Goal: Information Seeking & Learning: Learn about a topic

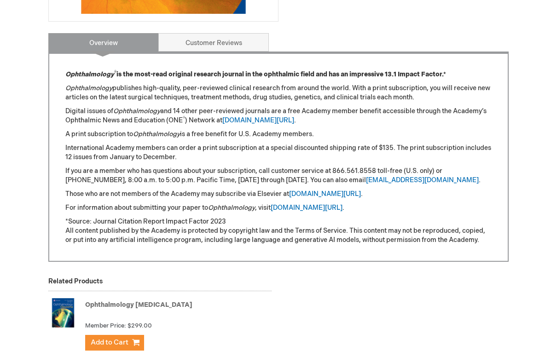
scroll to position [355, 0]
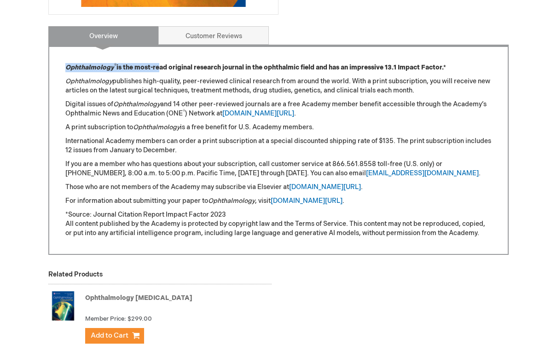
drag, startPoint x: 64, startPoint y: 67, endPoint x: 157, endPoint y: 69, distance: 92.6
click at [157, 69] on div "Ophthalmology ® is the most-read original research journal in the ophthalmic fi…" at bounding box center [278, 150] width 460 height 210
click at [157, 69] on strong "Ophthalmology ® is the most-read original research journal in the ophthalmic fi…" at bounding box center [255, 68] width 381 height 8
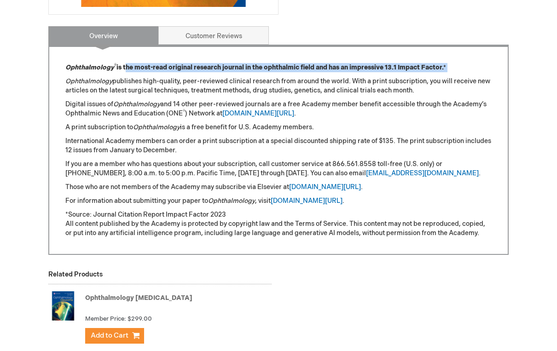
drag, startPoint x: 124, startPoint y: 67, endPoint x: 274, endPoint y: 75, distance: 149.4
click at [274, 75] on div "Ophthalmology ® is the most-read original research journal in the ophthalmic fi…" at bounding box center [278, 150] width 426 height 175
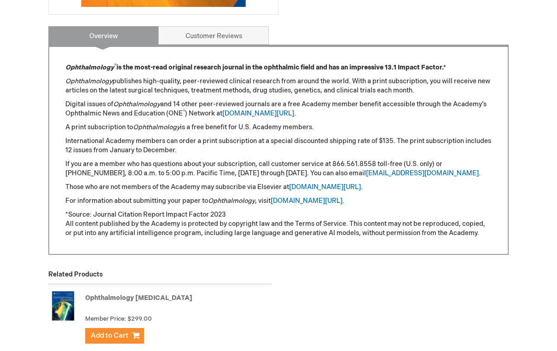
click at [274, 75] on div "Ophthalmology ® is the most-read original research journal in the ophthalmic fi…" at bounding box center [278, 150] width 426 height 175
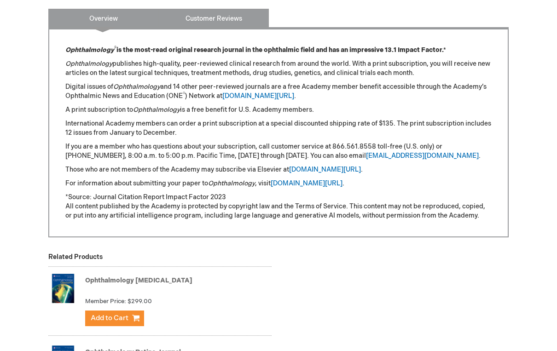
scroll to position [374, 0]
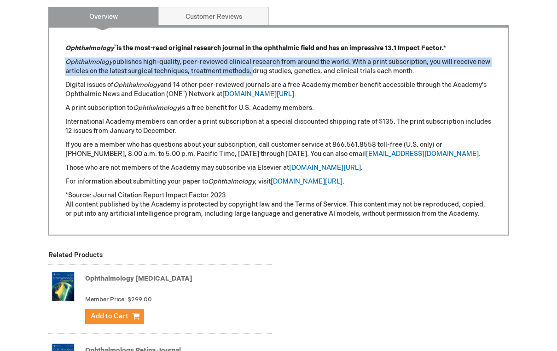
drag, startPoint x: 68, startPoint y: 57, endPoint x: 253, endPoint y: 72, distance: 185.8
click at [252, 72] on div "Ophthalmology ® is the most-read original research journal in the ophthalmic fi…" at bounding box center [278, 131] width 426 height 175
click at [253, 72] on p "Ophthalmology publishes high-quality, peer-reviewed clinical research from arou…" at bounding box center [278, 67] width 426 height 18
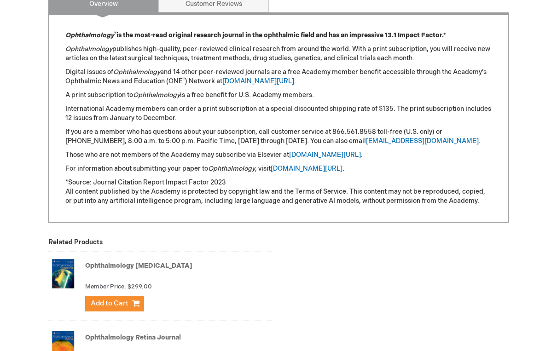
scroll to position [390, 0]
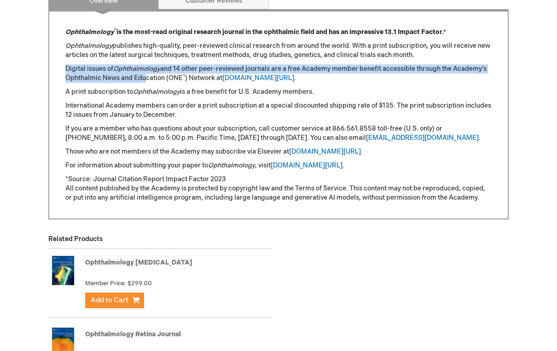
drag, startPoint x: 63, startPoint y: 67, endPoint x: 142, endPoint y: 76, distance: 79.7
click at [142, 76] on div "Ophthalmology ® is the most-read original research journal in the ophthalmic fi…" at bounding box center [278, 114] width 460 height 210
click at [142, 76] on p "Digital issues of Ophthalmology and 14 other peer-reviewed journals are a free …" at bounding box center [278, 73] width 426 height 18
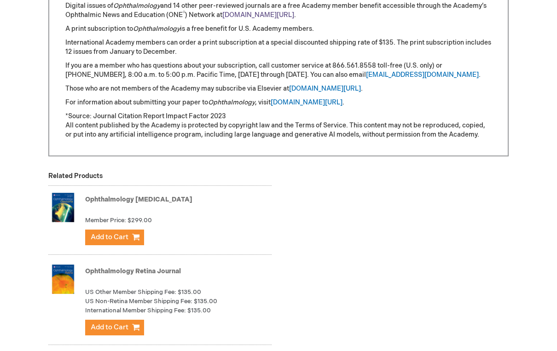
scroll to position [538, 0]
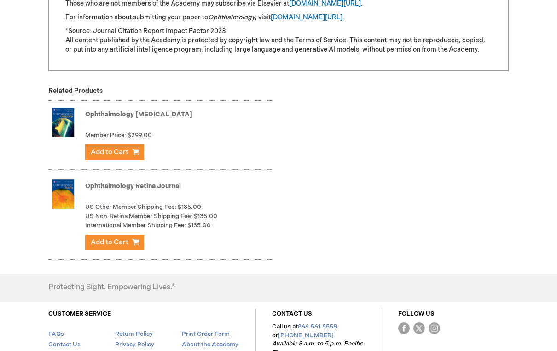
drag, startPoint x: 93, startPoint y: 204, endPoint x: 204, endPoint y: 215, distance: 111.9
click at [204, 215] on div "Ophthalmology Retina Journal US Other Member Shipping Fee: $135.00 US Non-Retin…" at bounding box center [178, 218] width 186 height 76
drag, startPoint x: 205, startPoint y: 206, endPoint x: 163, endPoint y: 204, distance: 42.9
click at [163, 204] on div "US Other Member Shipping Fee: $135.00" at bounding box center [178, 207] width 186 height 9
drag, startPoint x: 163, startPoint y: 204, endPoint x: 134, endPoint y: 203, distance: 28.1
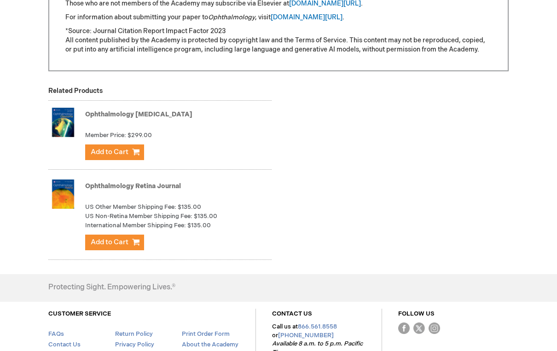
click at [134, 203] on strong "US Other Member Shipping Fee:" at bounding box center [130, 207] width 91 height 9
drag, startPoint x: 97, startPoint y: 224, endPoint x: 148, endPoint y: 226, distance: 51.1
click at [148, 226] on strong "International Member Shipping Fee:" at bounding box center [135, 225] width 101 height 9
click at [201, 227] on span "$135.00" at bounding box center [198, 225] width 23 height 9
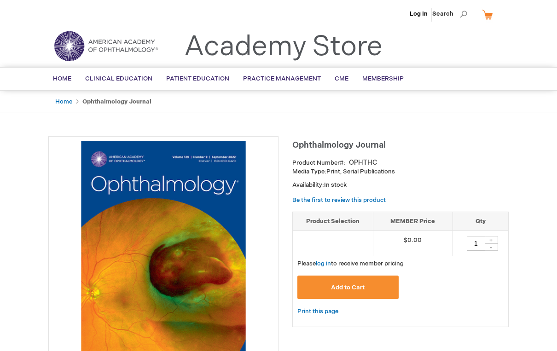
scroll to position [0, 0]
click at [420, 12] on link "Log In" at bounding box center [419, 13] width 18 height 7
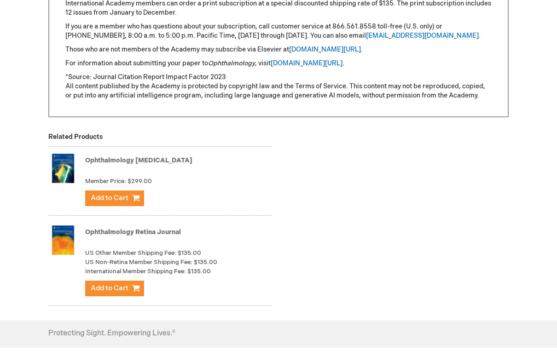
scroll to position [501, 0]
drag, startPoint x: 85, startPoint y: 269, endPoint x: 196, endPoint y: 272, distance: 111.0
click at [196, 272] on div "International Member Shipping Fee: $135.00" at bounding box center [178, 271] width 186 height 9
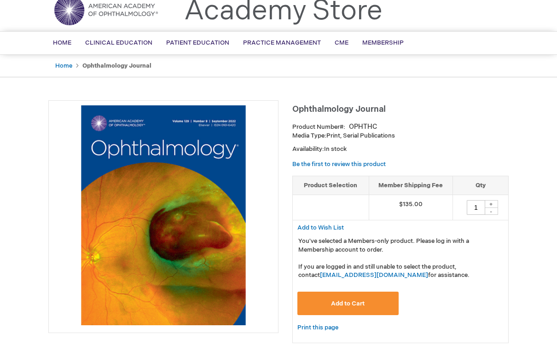
scroll to position [29, 0]
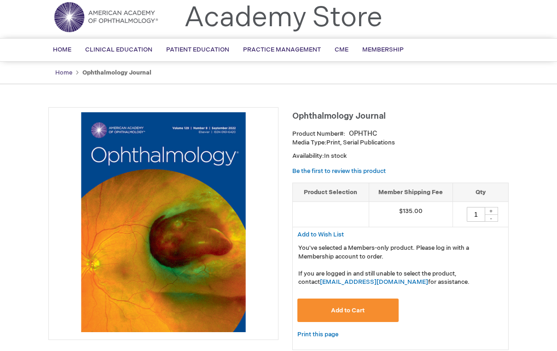
click at [64, 74] on link "Home" at bounding box center [63, 72] width 17 height 7
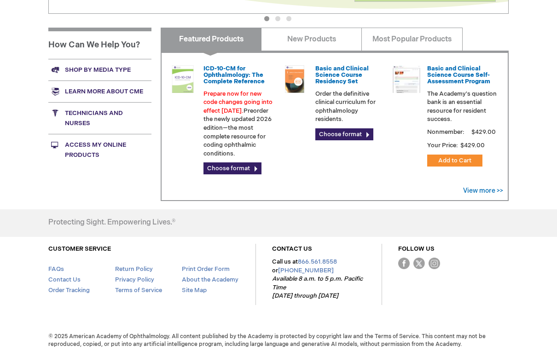
scroll to position [301, 0]
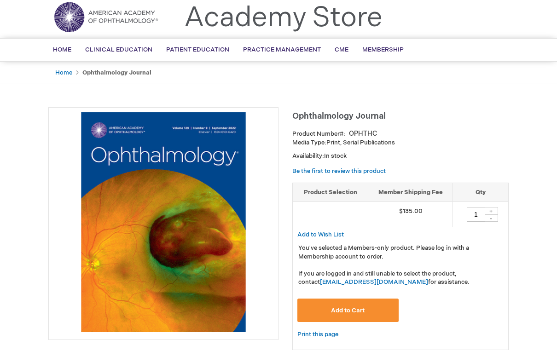
click at [104, 8] on img at bounding box center [106, 16] width 111 height 33
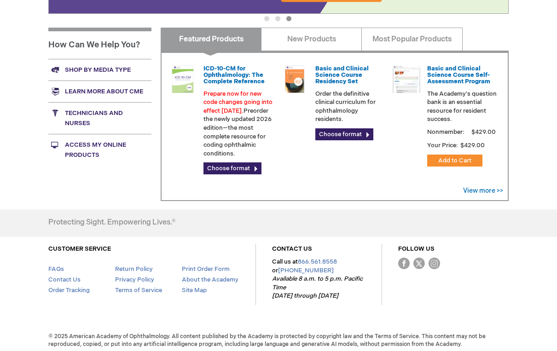
scroll to position [301, 0]
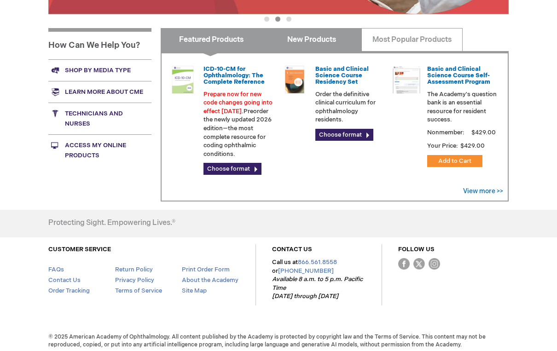
click at [313, 39] on link "New Products" at bounding box center [311, 39] width 101 height 23
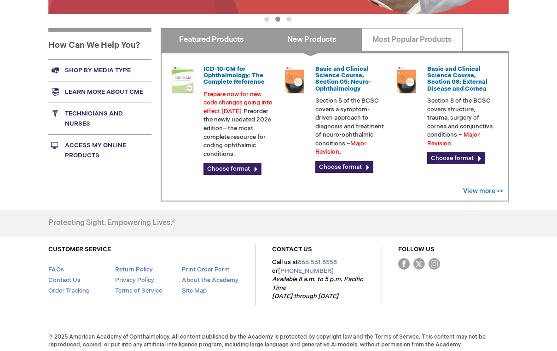
click at [222, 35] on link "Featured Products" at bounding box center [211, 39] width 101 height 23
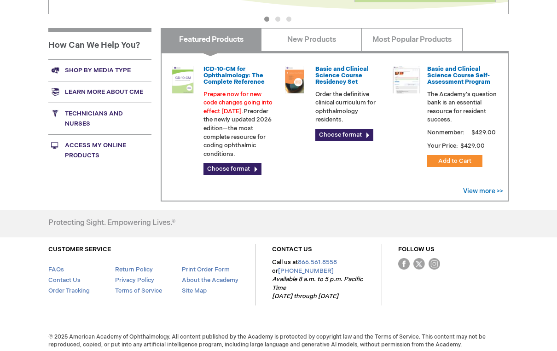
click at [95, 146] on link "Access My Online Products" at bounding box center [99, 150] width 103 height 32
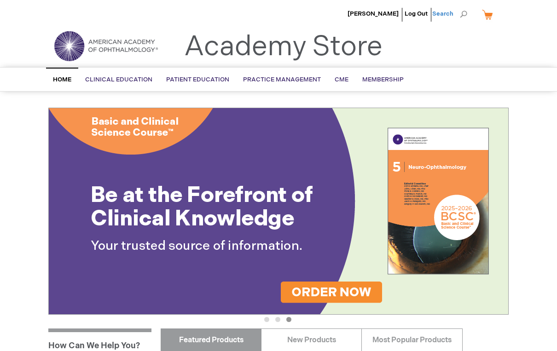
click at [466, 15] on span "Search" at bounding box center [449, 14] width 35 height 18
